Goal: Download file/media

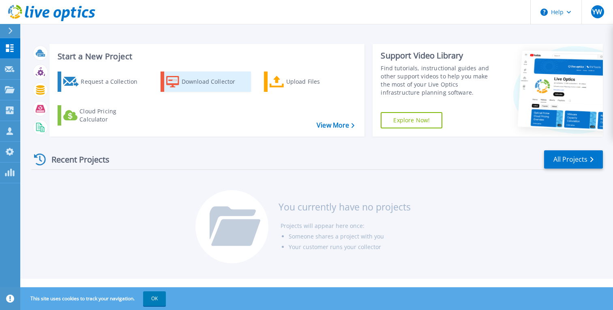
click at [172, 80] on icon at bounding box center [172, 82] width 13 height 12
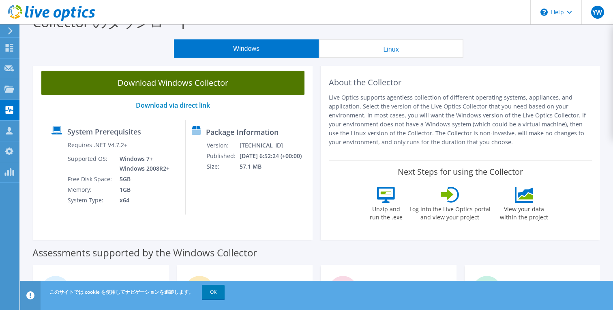
scroll to position [18, 0]
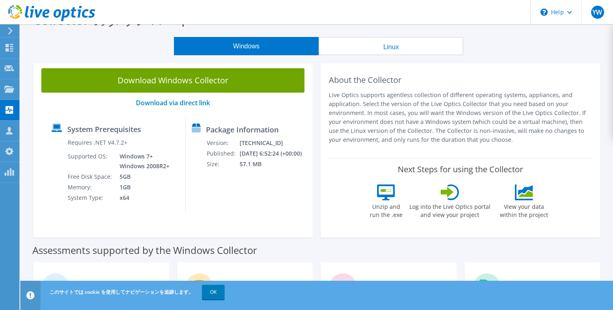
click at [370, 46] on button "Linux" at bounding box center [391, 46] width 145 height 18
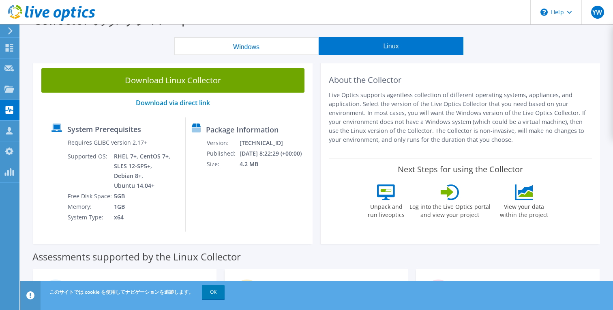
click at [244, 46] on button "Windows" at bounding box center [246, 46] width 145 height 18
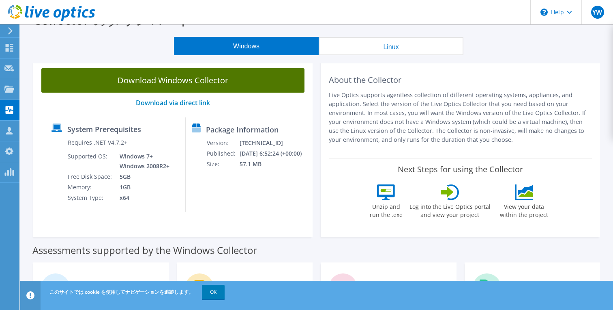
click at [199, 83] on link "Download Windows Collector" at bounding box center [172, 80] width 263 height 24
